Goal: Task Accomplishment & Management: Check status

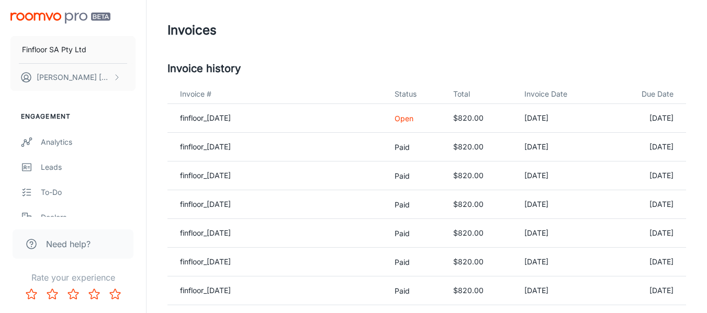
click at [415, 119] on p "Open" at bounding box center [415, 118] width 42 height 11
click at [203, 114] on link "finfloor_[DATE]" at bounding box center [205, 118] width 51 height 9
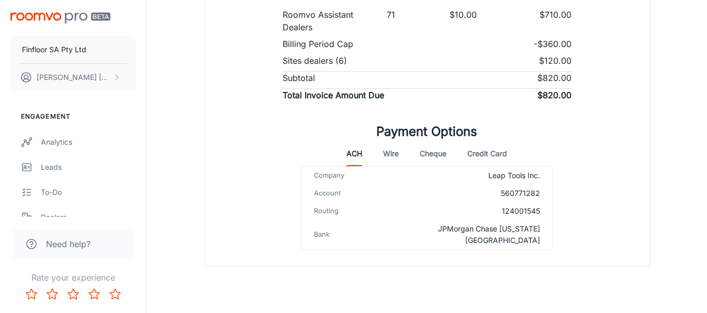
scroll to position [307, 0]
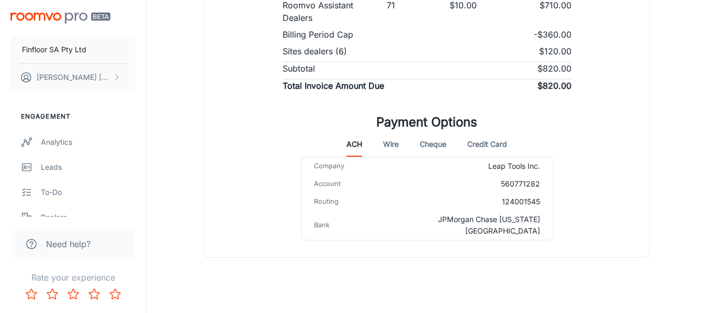
click at [496, 143] on button "Credit Card" at bounding box center [487, 144] width 40 height 25
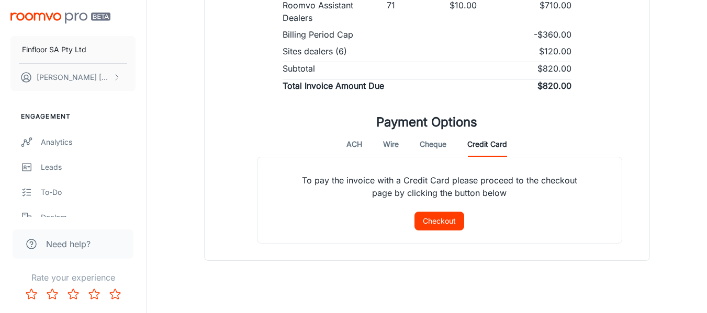
click at [453, 214] on button "Checkout" at bounding box center [439, 221] width 50 height 19
